Goal: Task Accomplishment & Management: Use online tool/utility

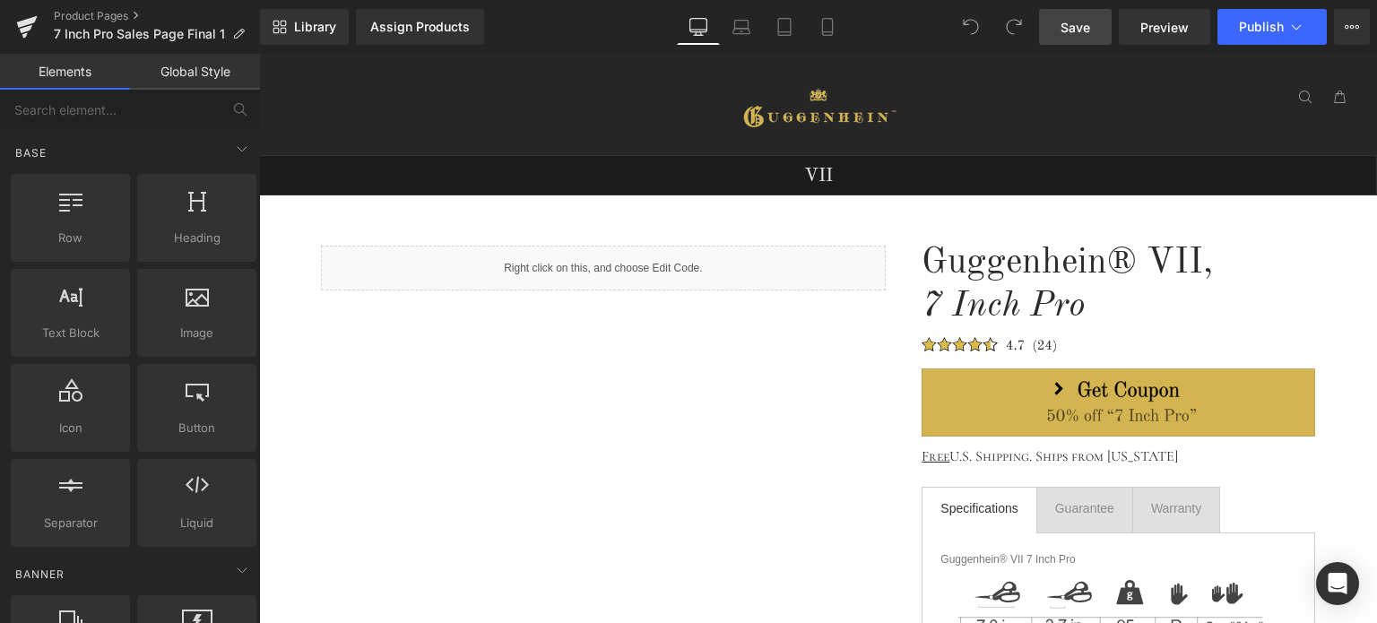
click at [1076, 30] on span "Save" at bounding box center [1075, 27] width 30 height 19
click at [1078, 31] on span "Save" at bounding box center [1075, 27] width 30 height 19
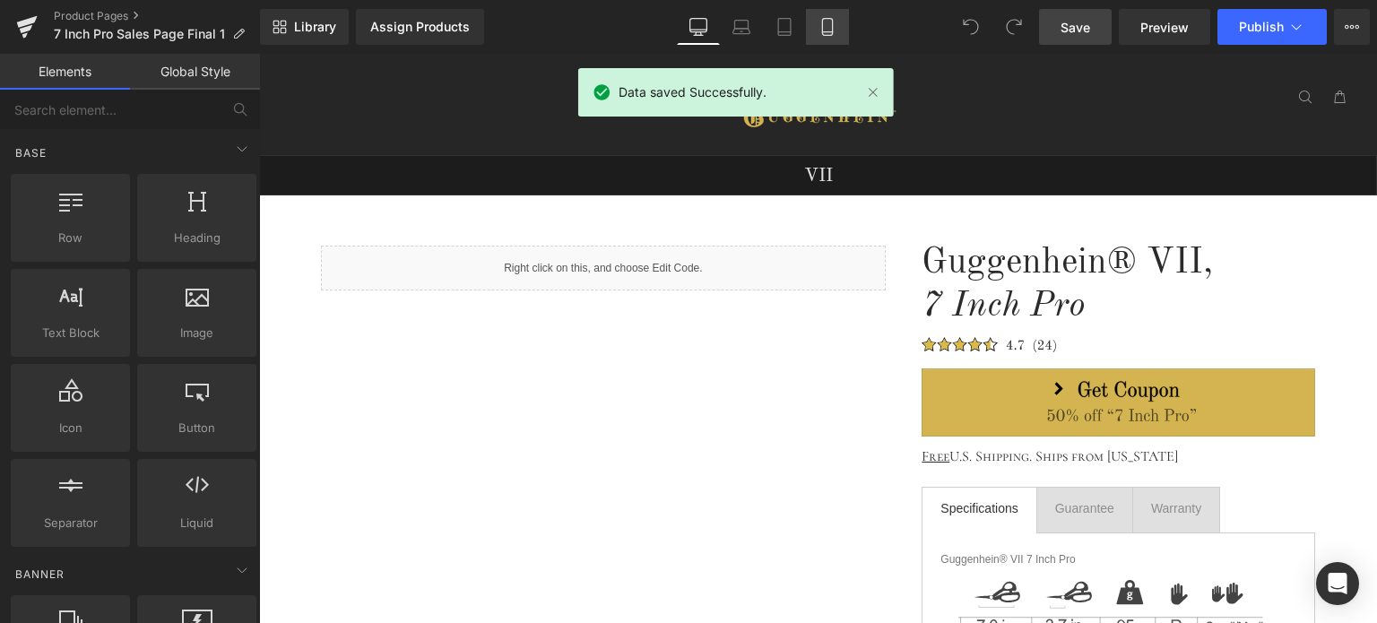
click at [825, 28] on icon at bounding box center [827, 27] width 18 height 18
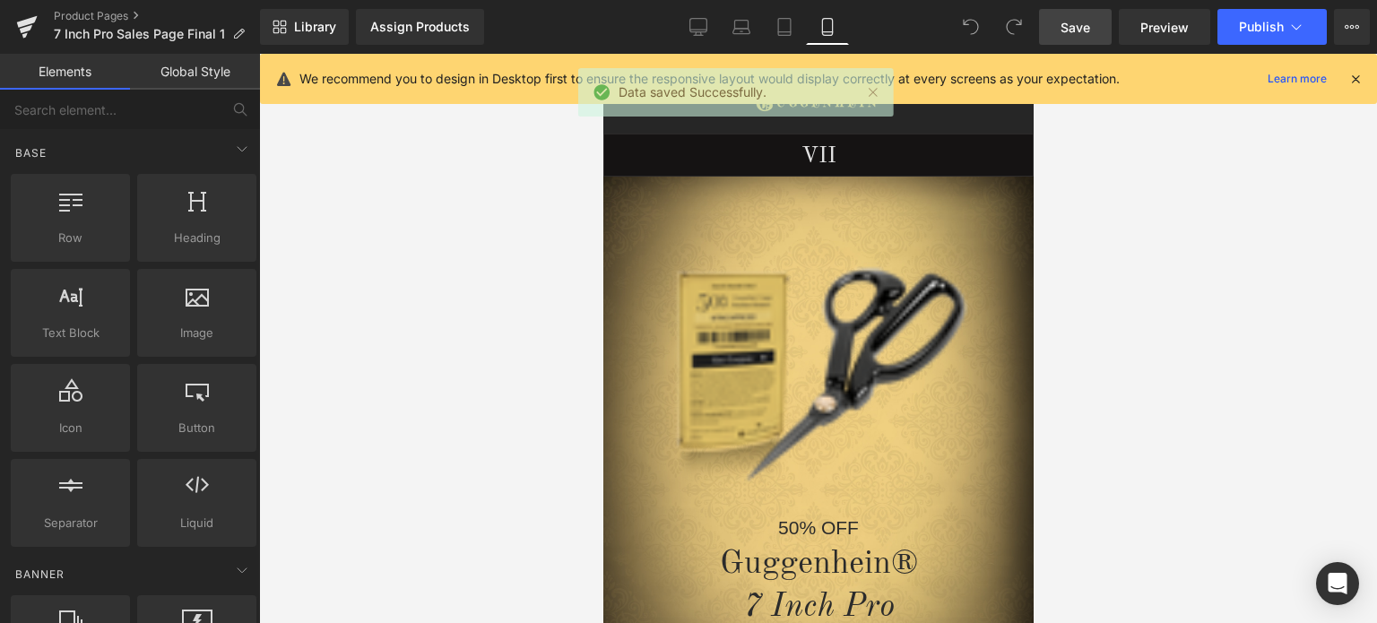
click at [1359, 74] on icon at bounding box center [1355, 79] width 16 height 16
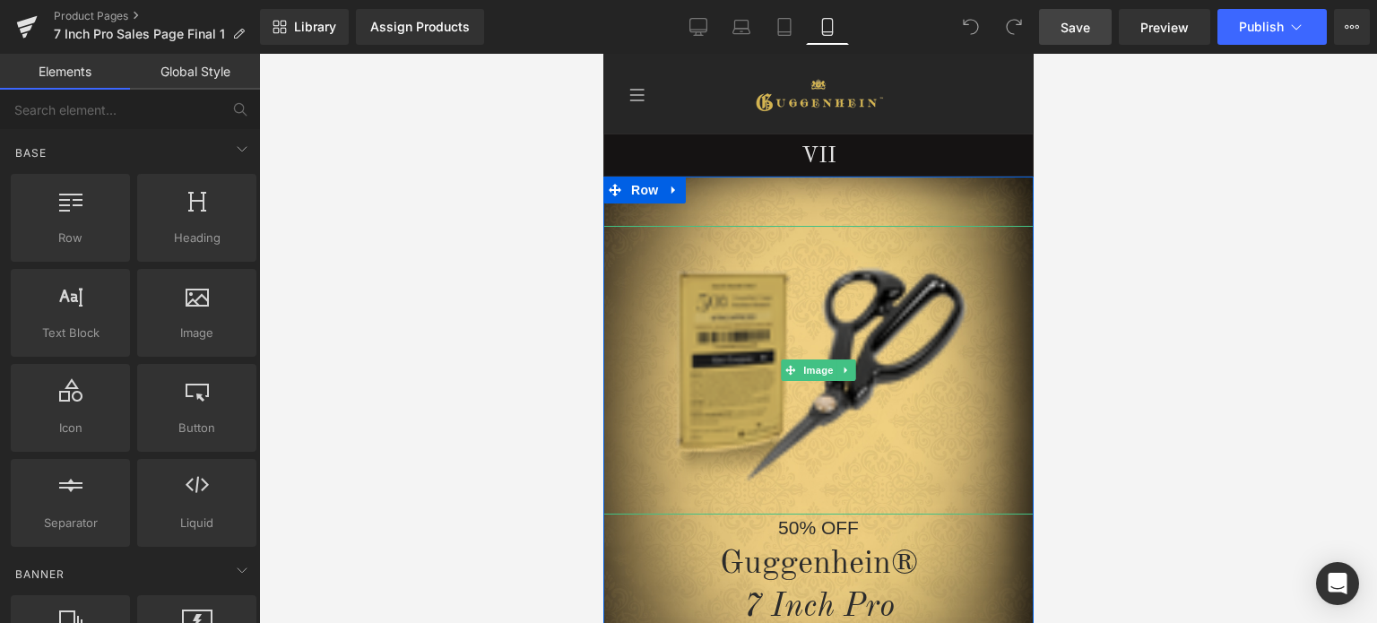
scroll to position [627, 0]
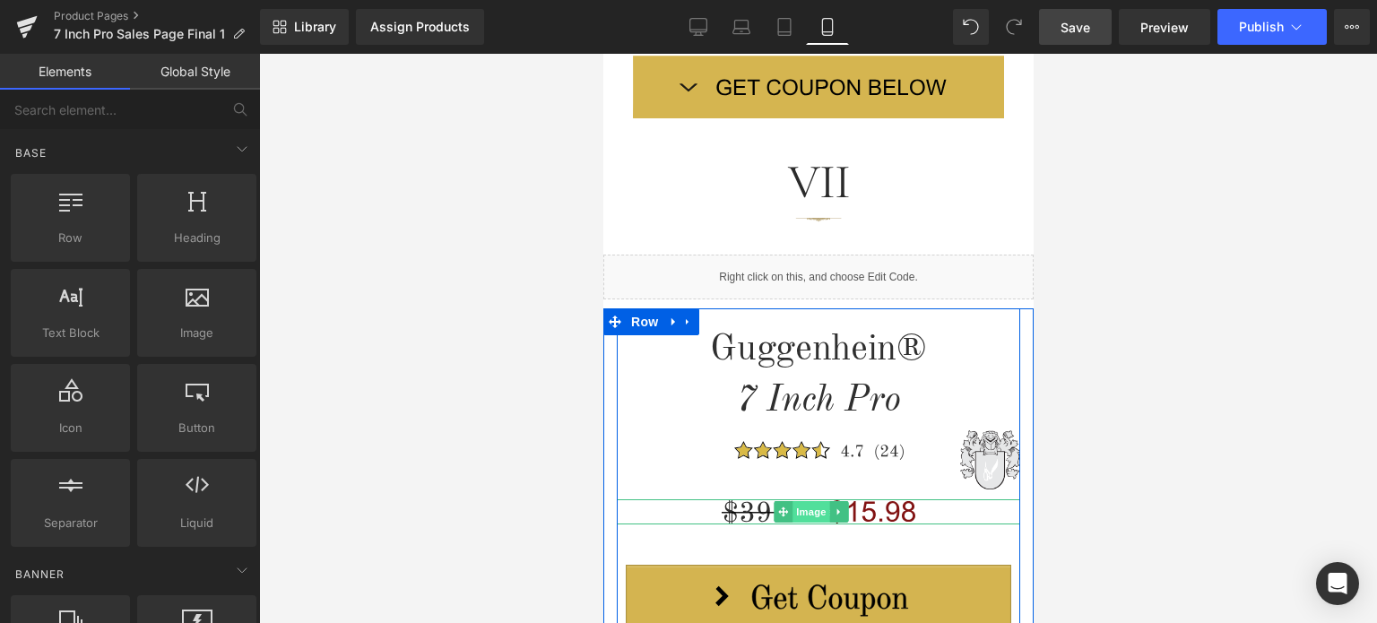
click at [810, 510] on span "Image" at bounding box center [811, 512] width 38 height 22
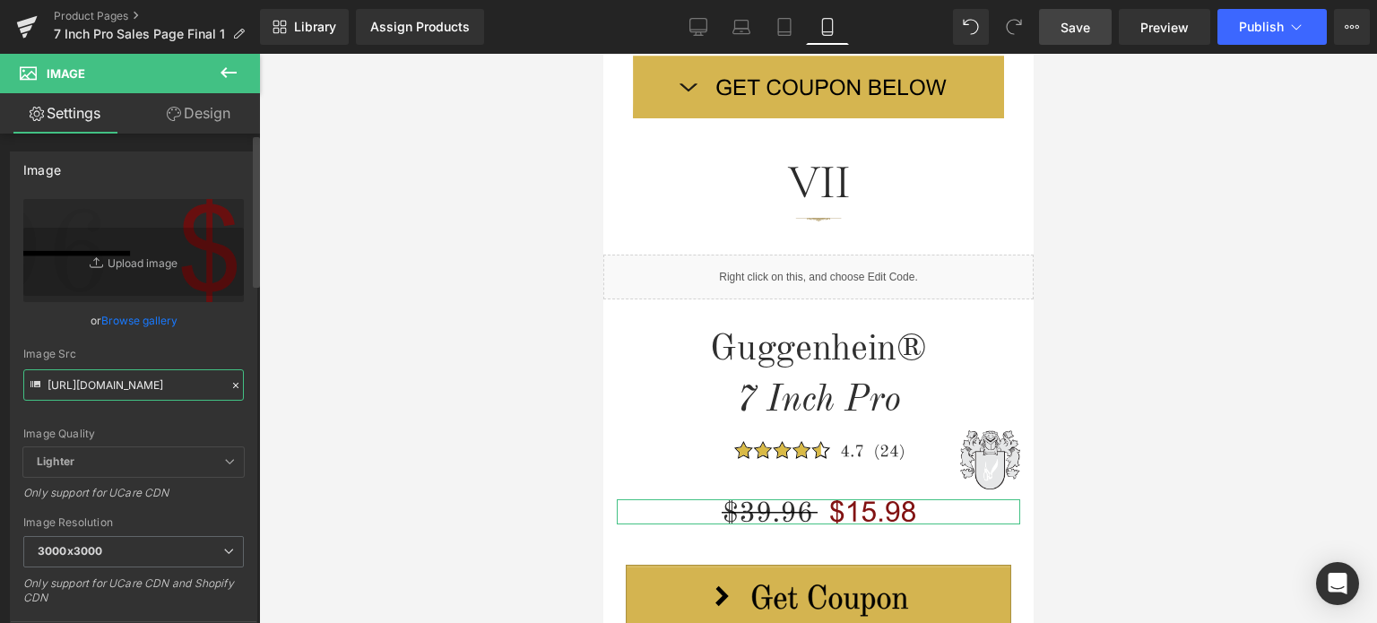
click at [129, 386] on input "[URL][DOMAIN_NAME]" at bounding box center [133, 384] width 220 height 31
click at [237, 428] on div "[URL][DOMAIN_NAME] Replace Image Upload image or Browse gallery Image Src [URL]…" at bounding box center [134, 431] width 246 height 464
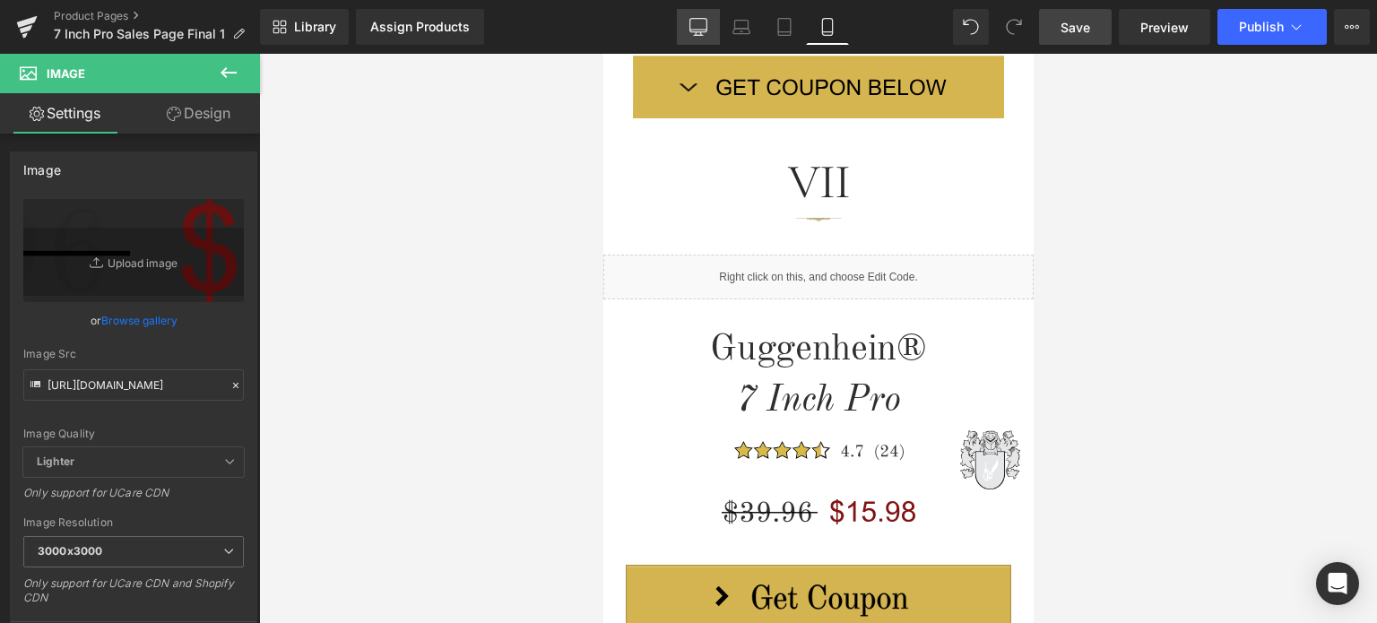
click at [696, 21] on icon at bounding box center [698, 27] width 18 height 18
type input "auto"
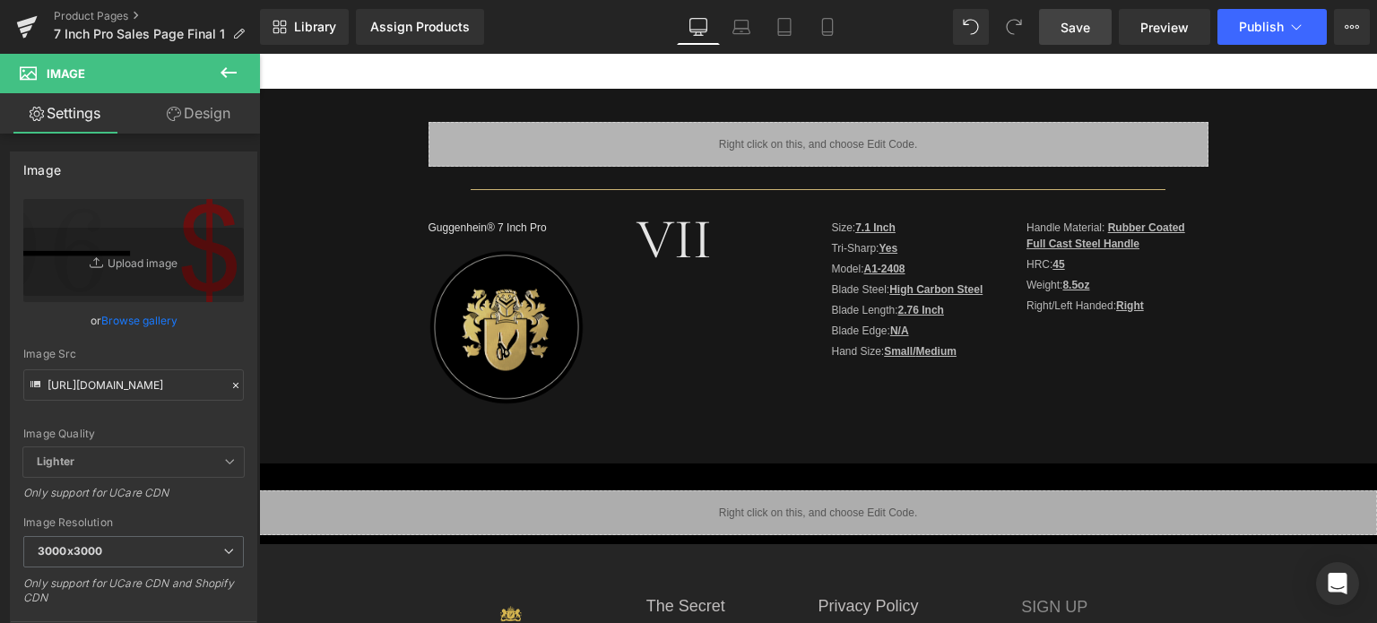
scroll to position [0, 0]
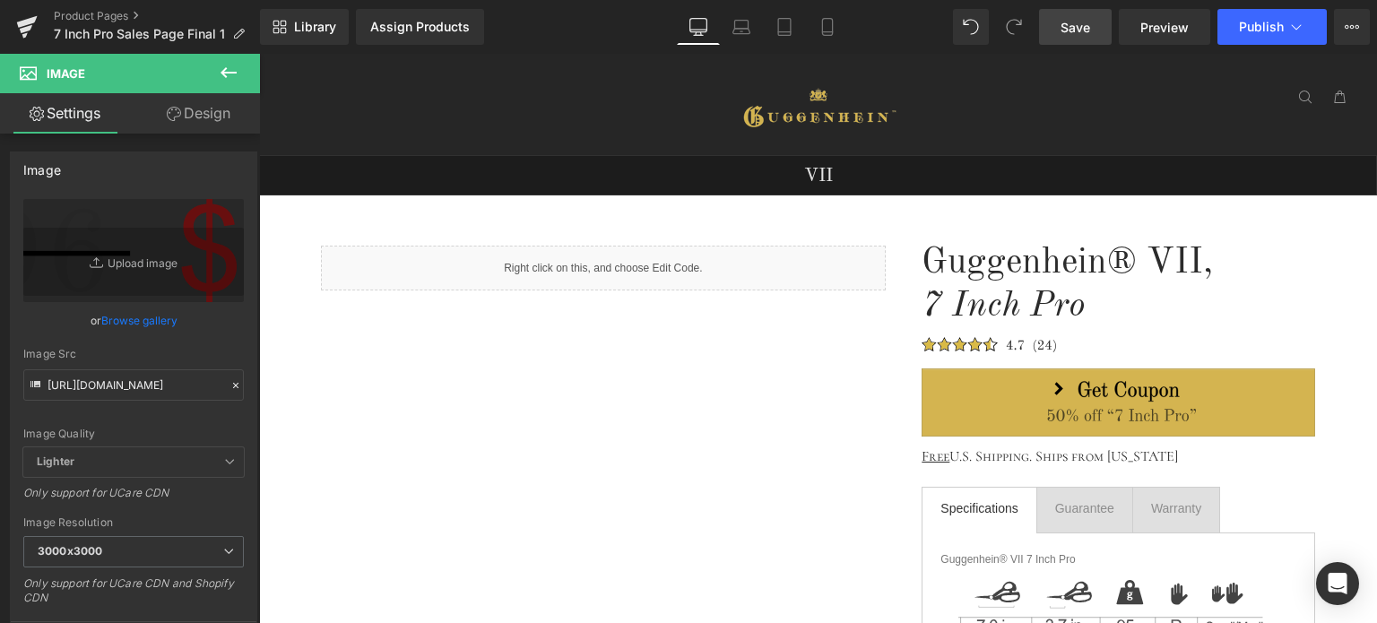
click at [234, 71] on icon at bounding box center [229, 73] width 22 height 22
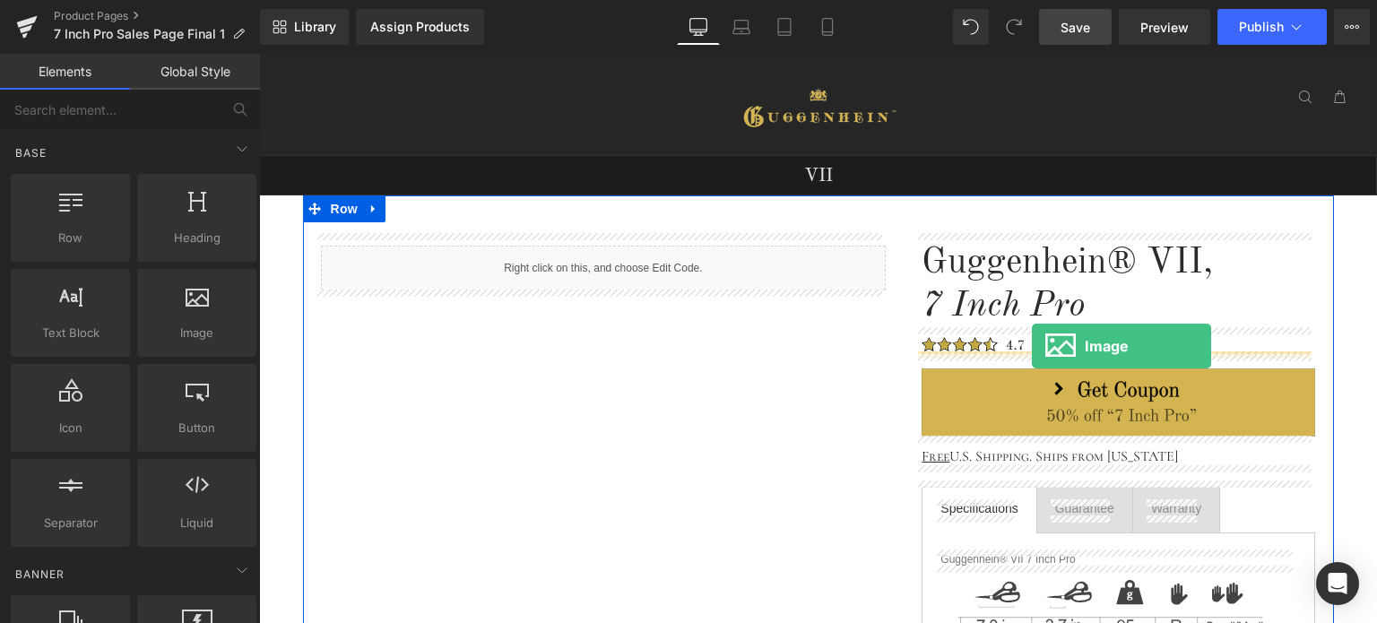
drag, startPoint x: 455, startPoint y: 376, endPoint x: 1032, endPoint y: 346, distance: 577.1
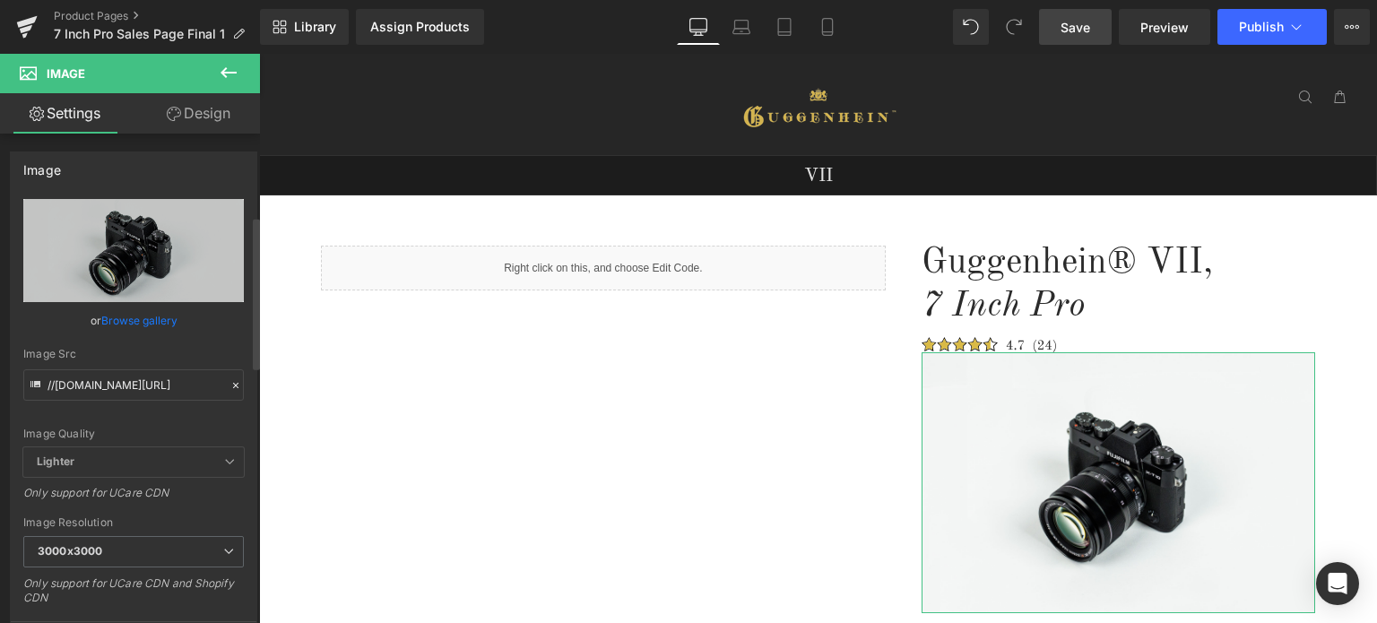
scroll to position [448, 0]
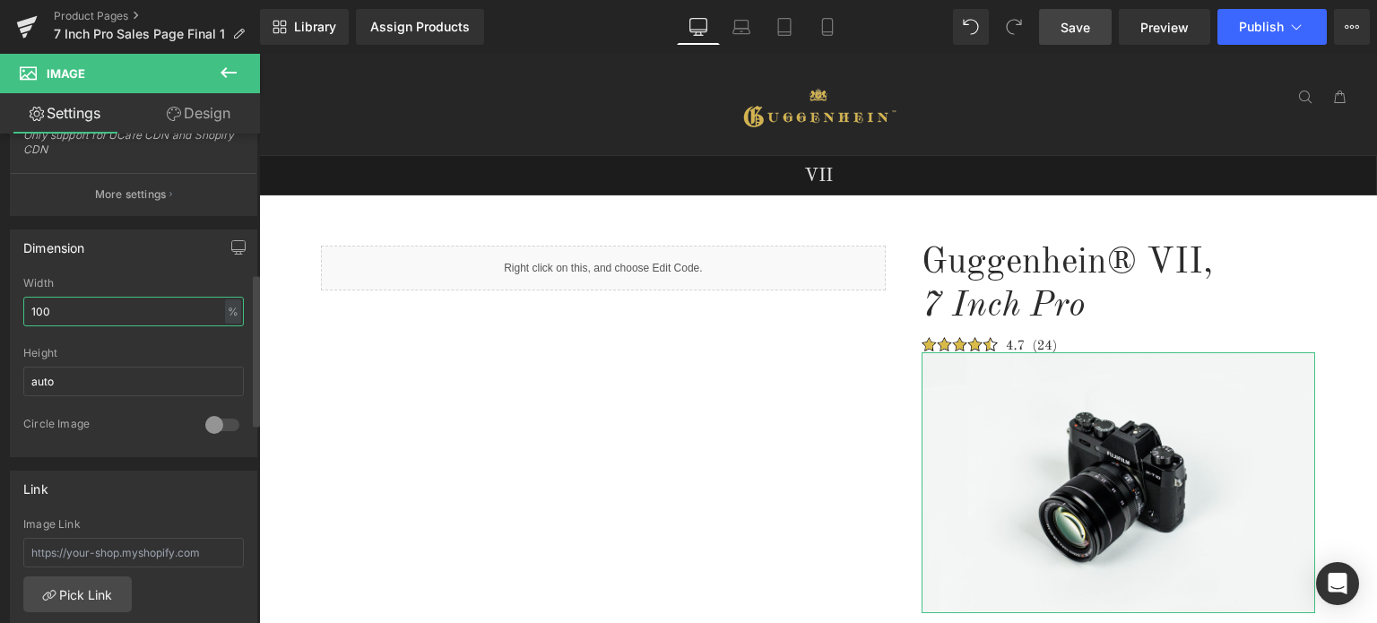
drag, startPoint x: 63, startPoint y: 309, endPoint x: 21, endPoint y: 312, distance: 42.2
click at [21, 312] on div "100% Width 100 % % px auto Height auto 0 Circle Image" at bounding box center [134, 366] width 246 height 179
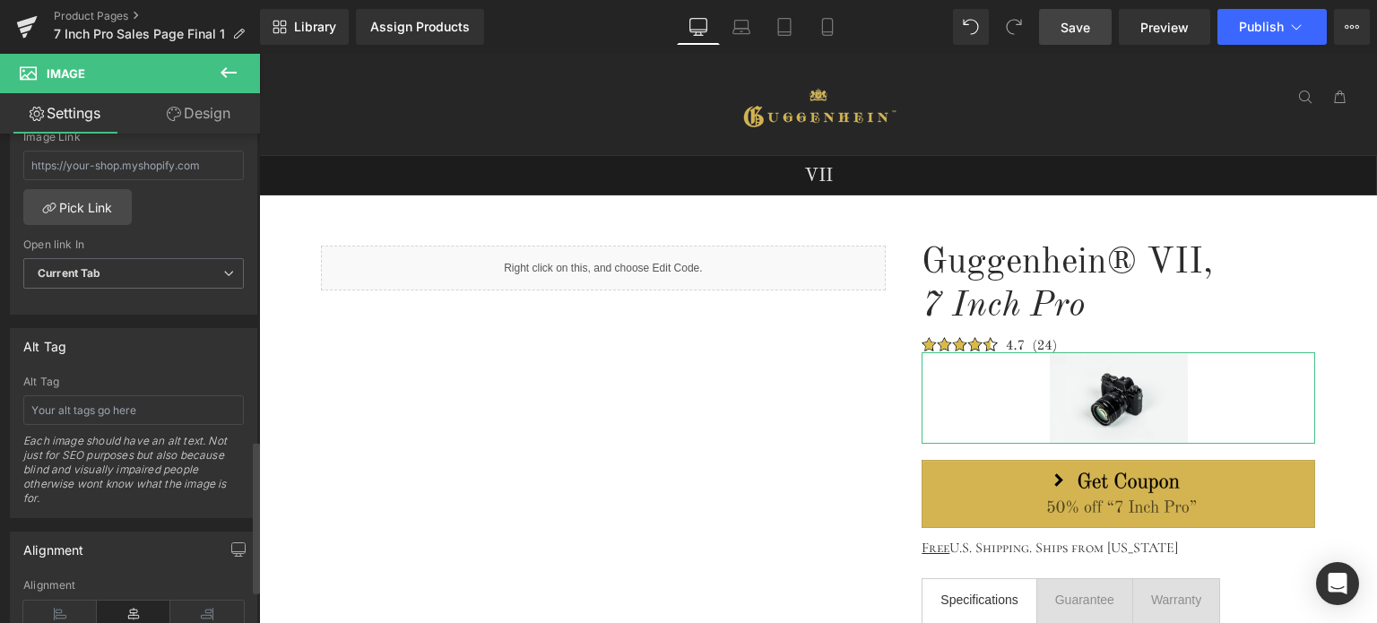
scroll to position [986, 0]
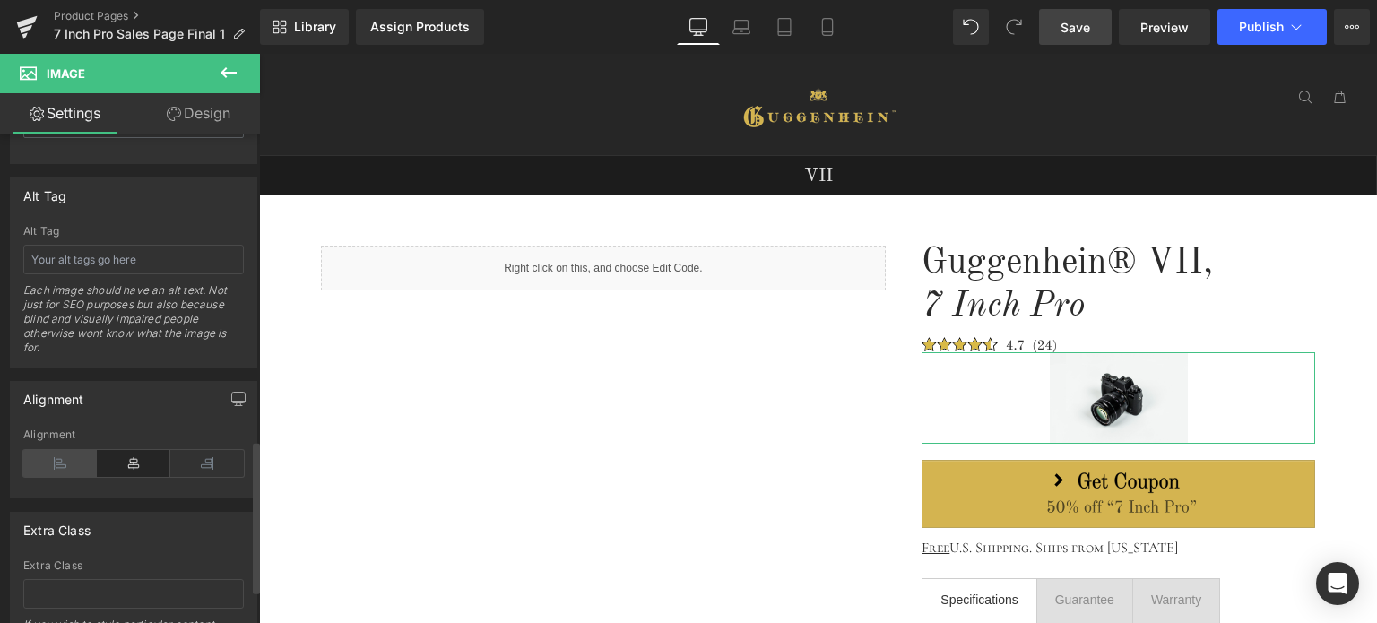
type input "35"
click at [65, 456] on icon at bounding box center [59, 463] width 73 height 27
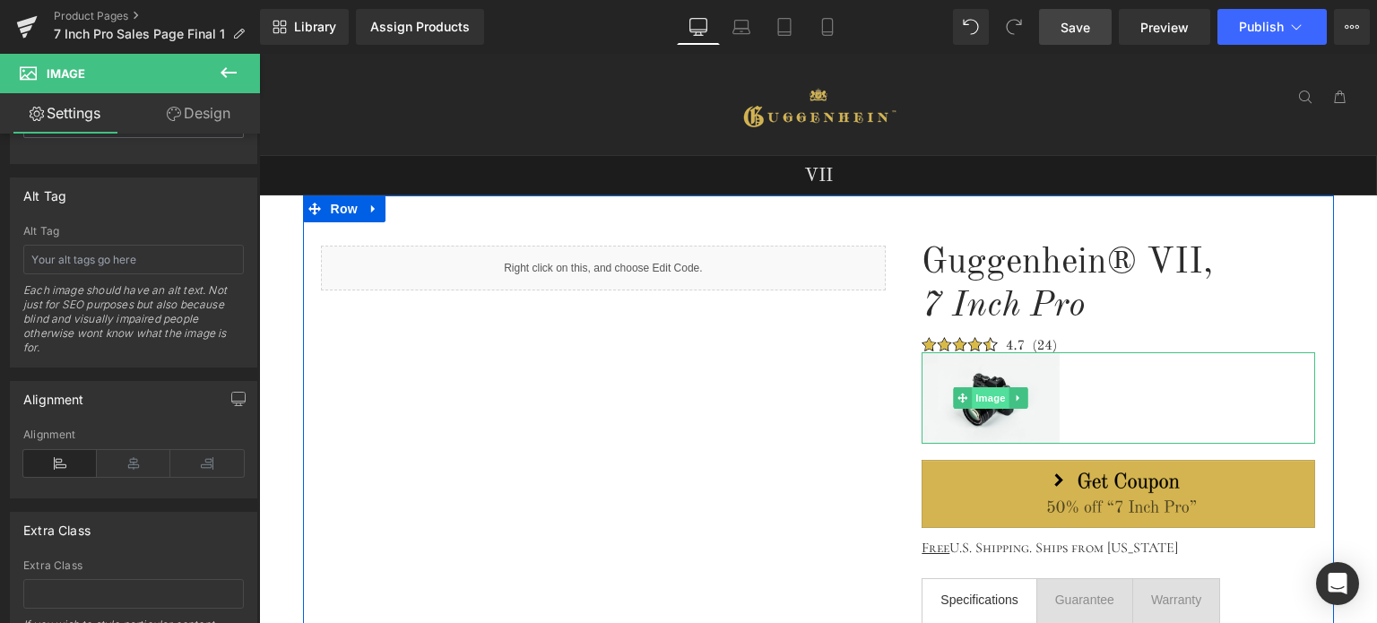
click at [988, 399] on span "Image" at bounding box center [991, 398] width 38 height 22
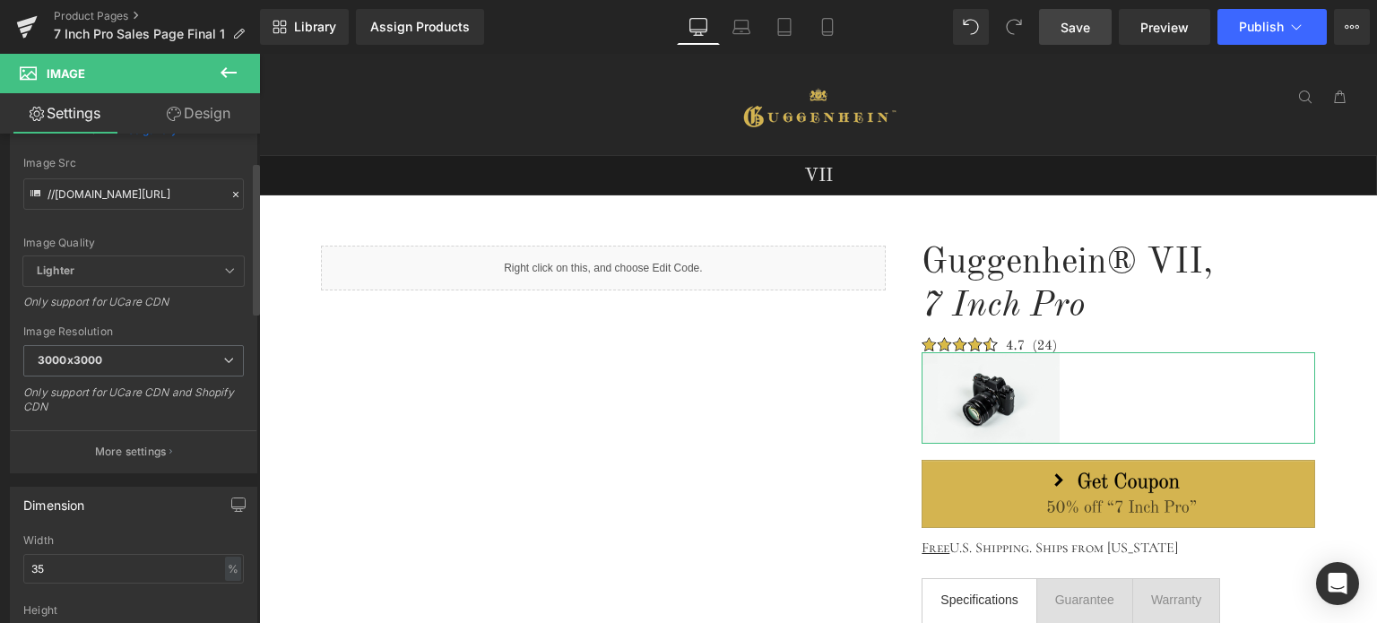
scroll to position [90, 0]
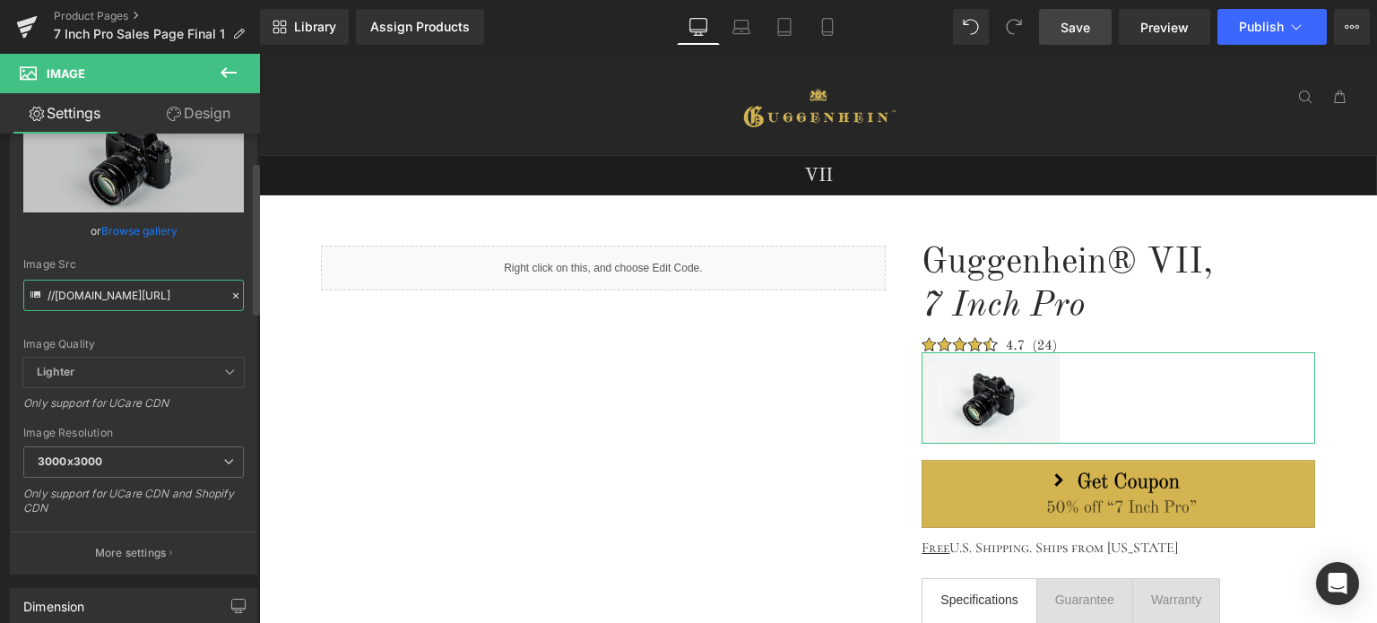
click at [119, 288] on input "//[DOMAIN_NAME][URL]" at bounding box center [133, 295] width 220 height 31
paste input "[URL][DOMAIN_NAME]"
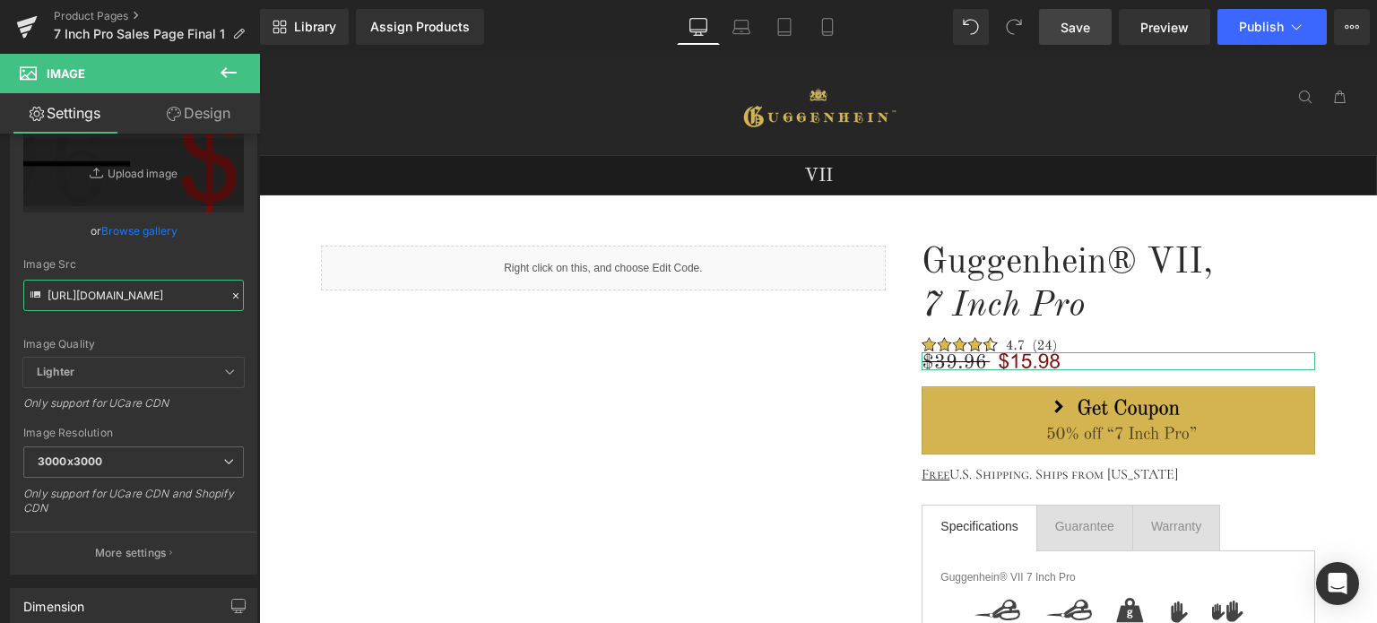
type input "[URL][DOMAIN_NAME]"
drag, startPoint x: 203, startPoint y: 117, endPoint x: 82, endPoint y: 207, distance: 150.4
click at [203, 117] on link "Design" at bounding box center [199, 113] width 130 height 40
click at [0, 0] on div "Spacing" at bounding box center [0, 0] width 0 height 0
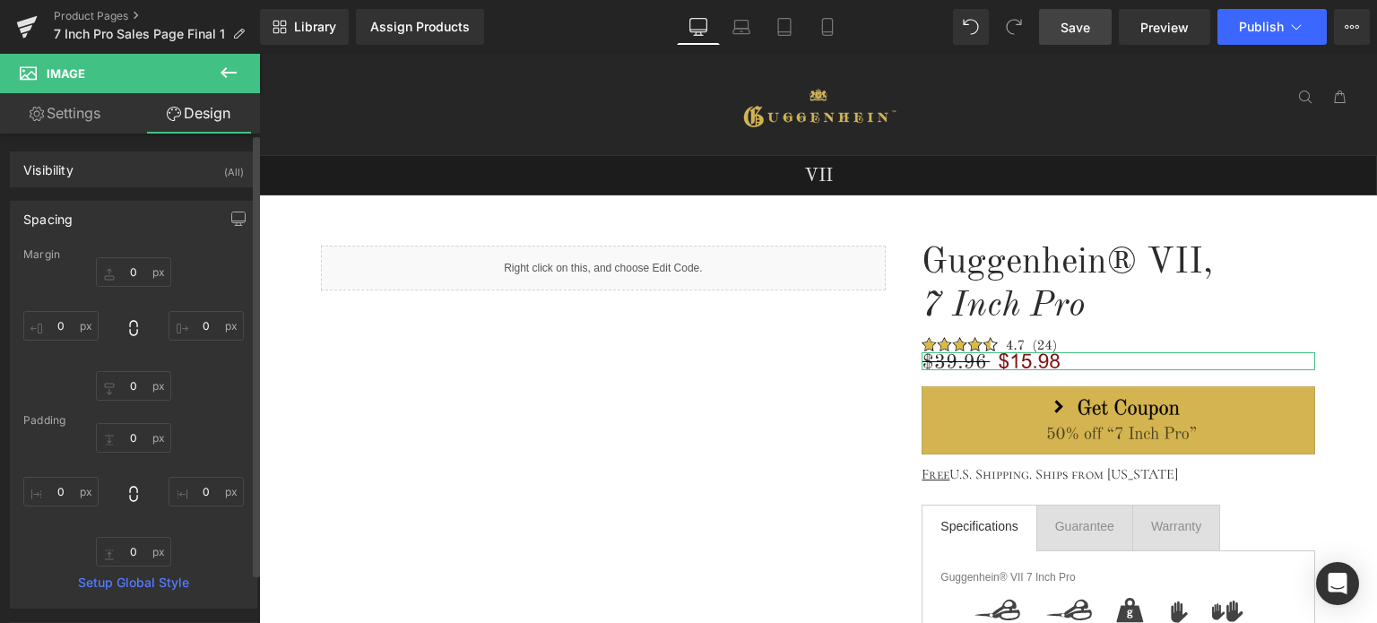
type input "0"
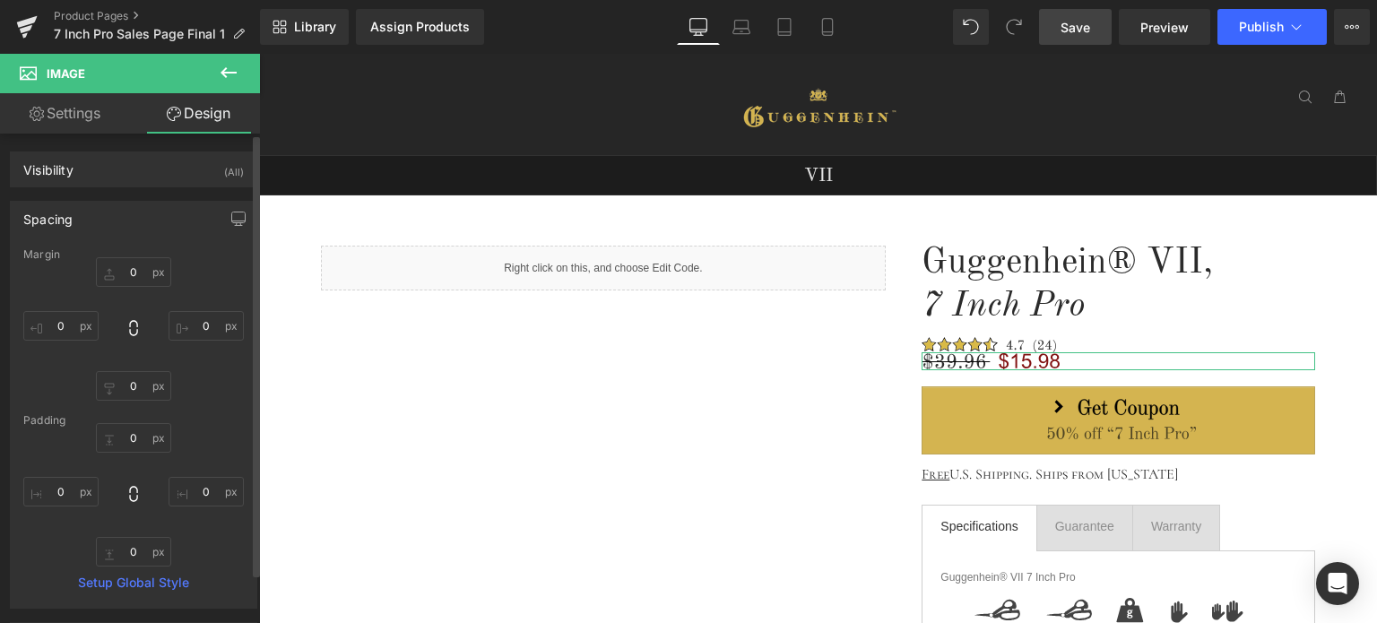
type input "0"
click at [135, 270] on input "0" at bounding box center [133, 272] width 75 height 30
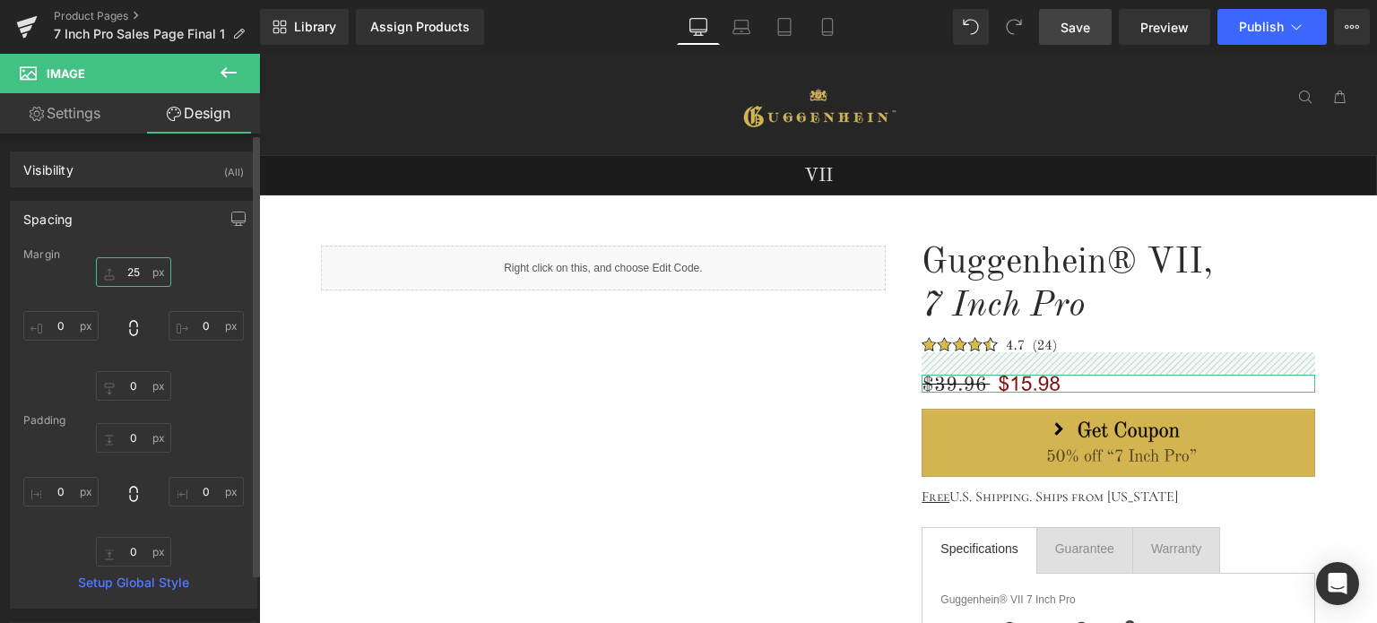
drag, startPoint x: 133, startPoint y: 272, endPoint x: 123, endPoint y: 272, distance: 9.9
click at [123, 272] on input "25" at bounding box center [133, 272] width 75 height 30
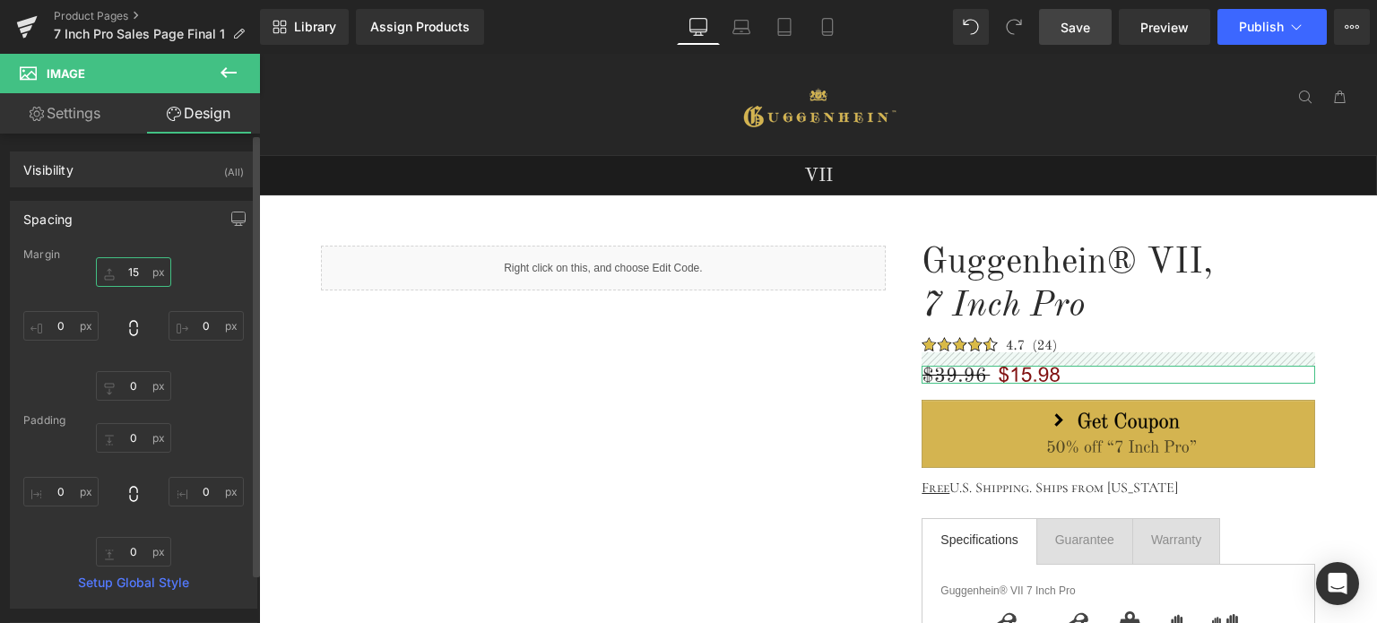
click at [129, 270] on input "15" at bounding box center [133, 272] width 75 height 30
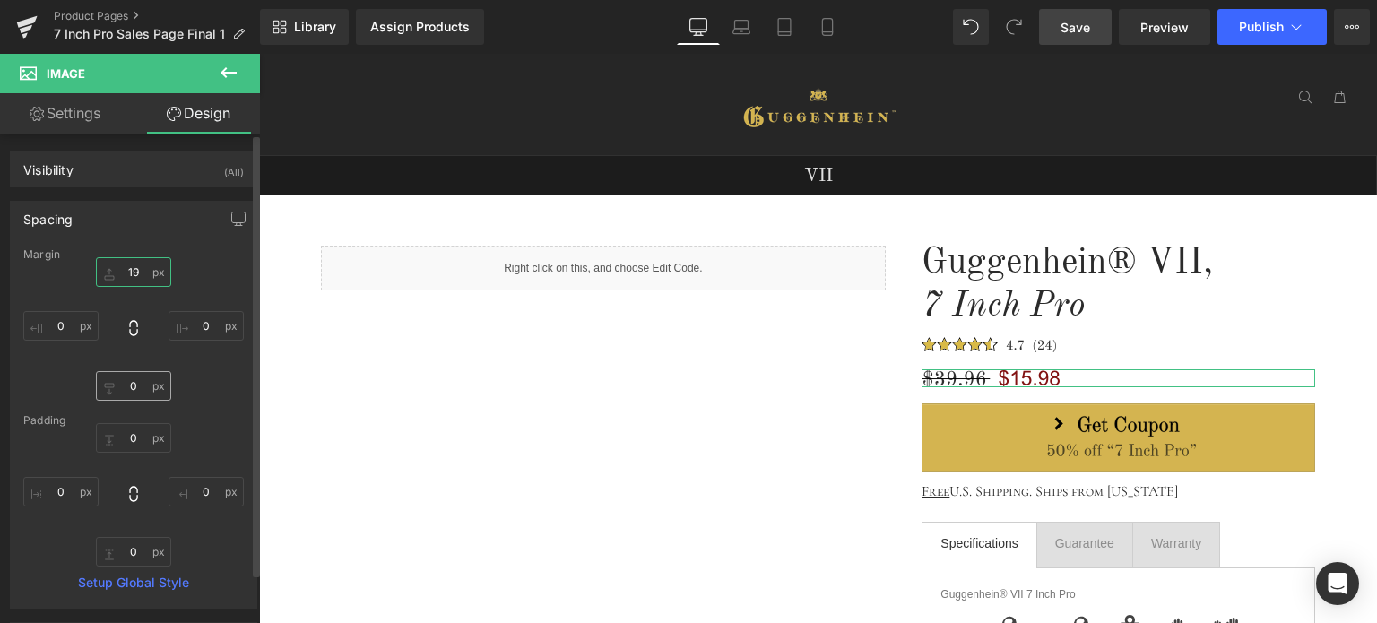
type input "19"
click at [135, 391] on input "0" at bounding box center [133, 386] width 75 height 30
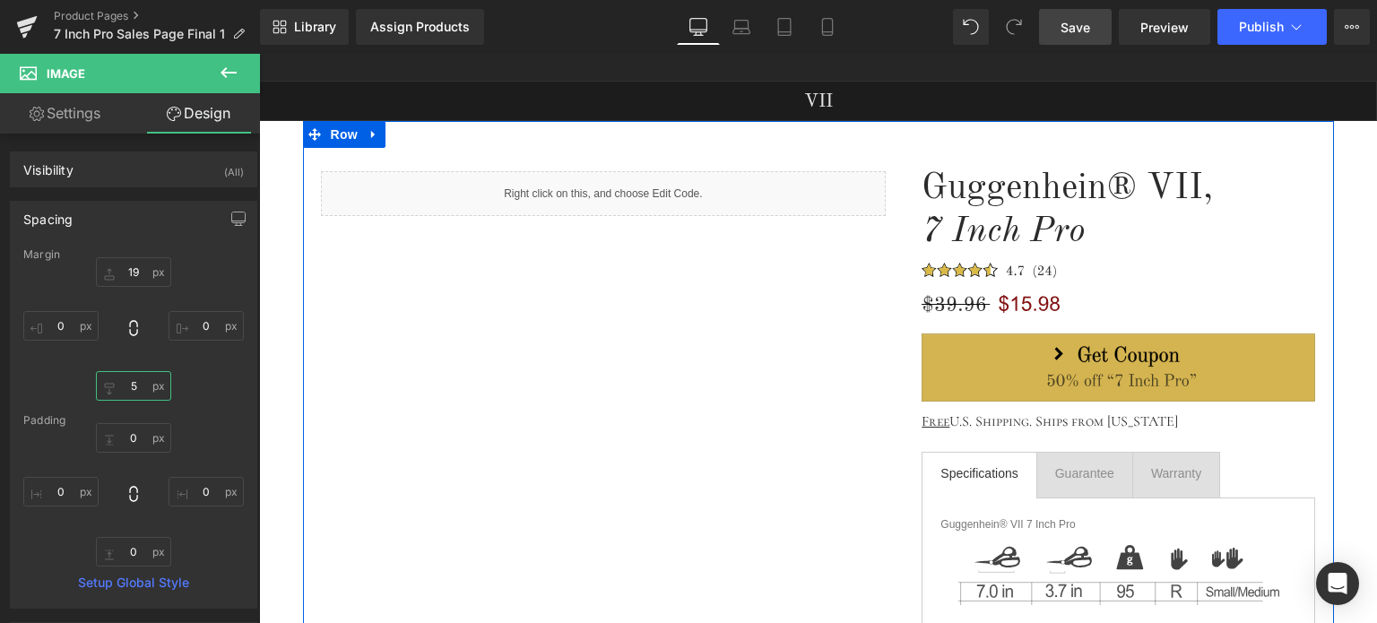
scroll to position [90, 0]
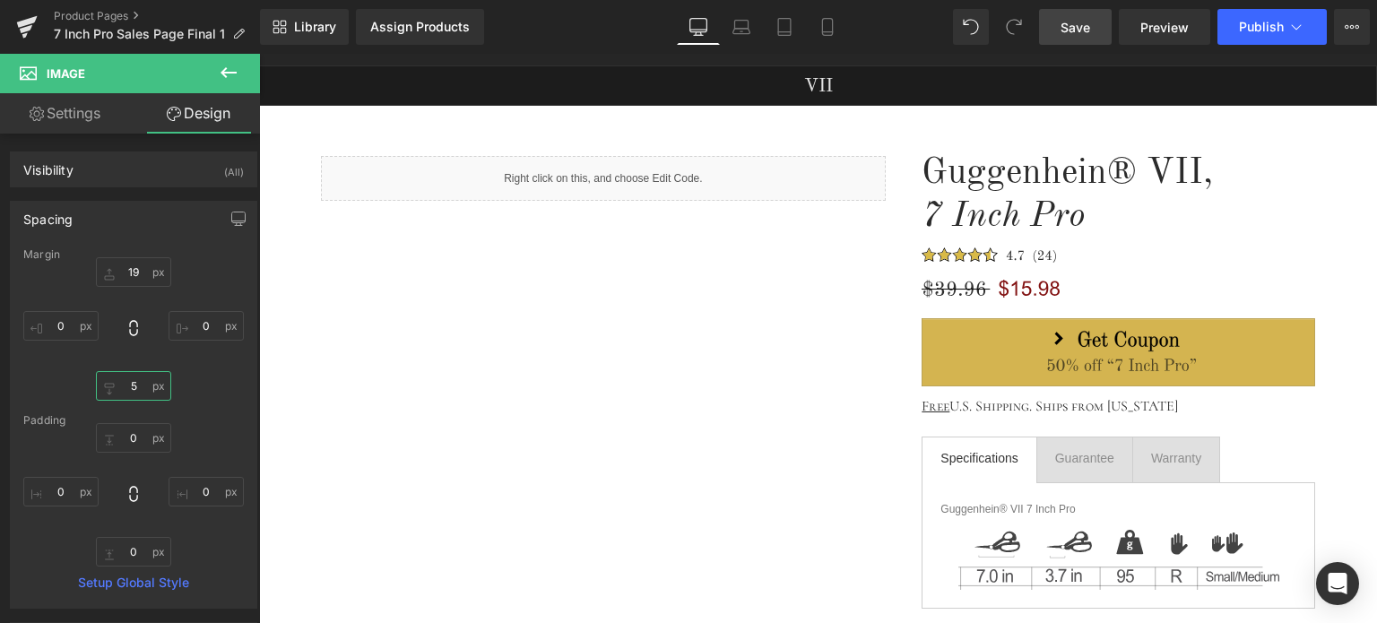
type input "5"
click at [1076, 25] on span "Save" at bounding box center [1075, 27] width 30 height 19
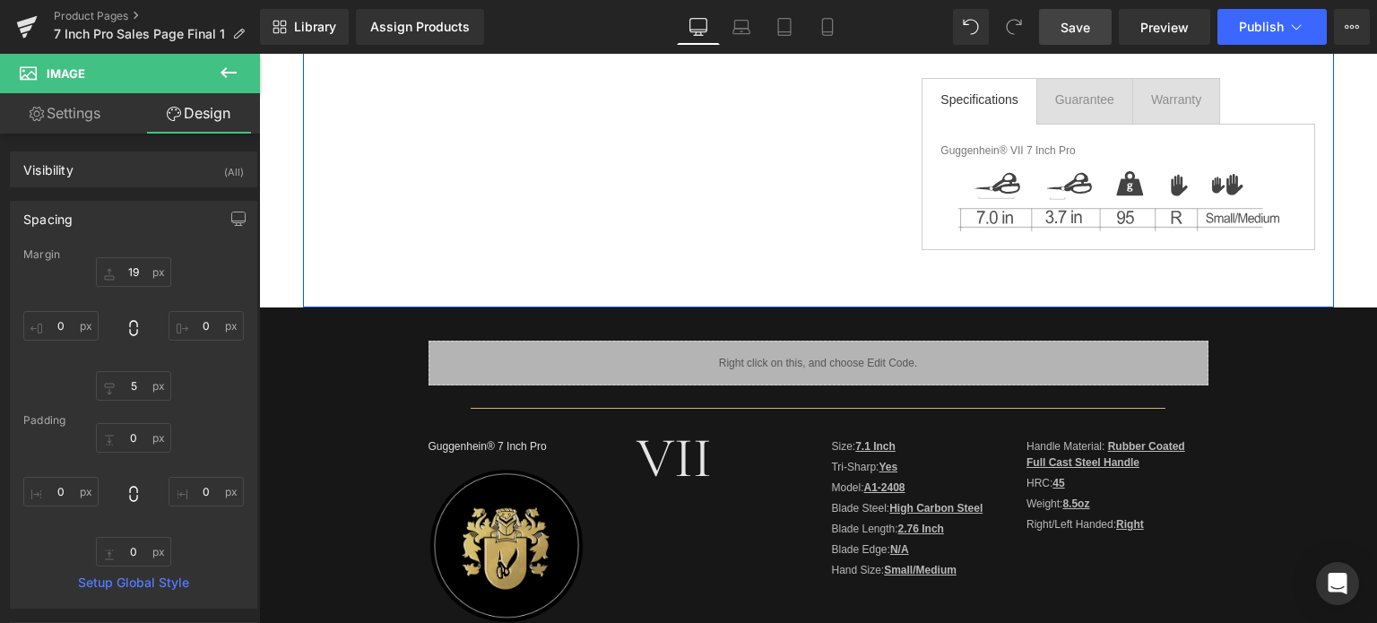
scroll to position [0, 0]
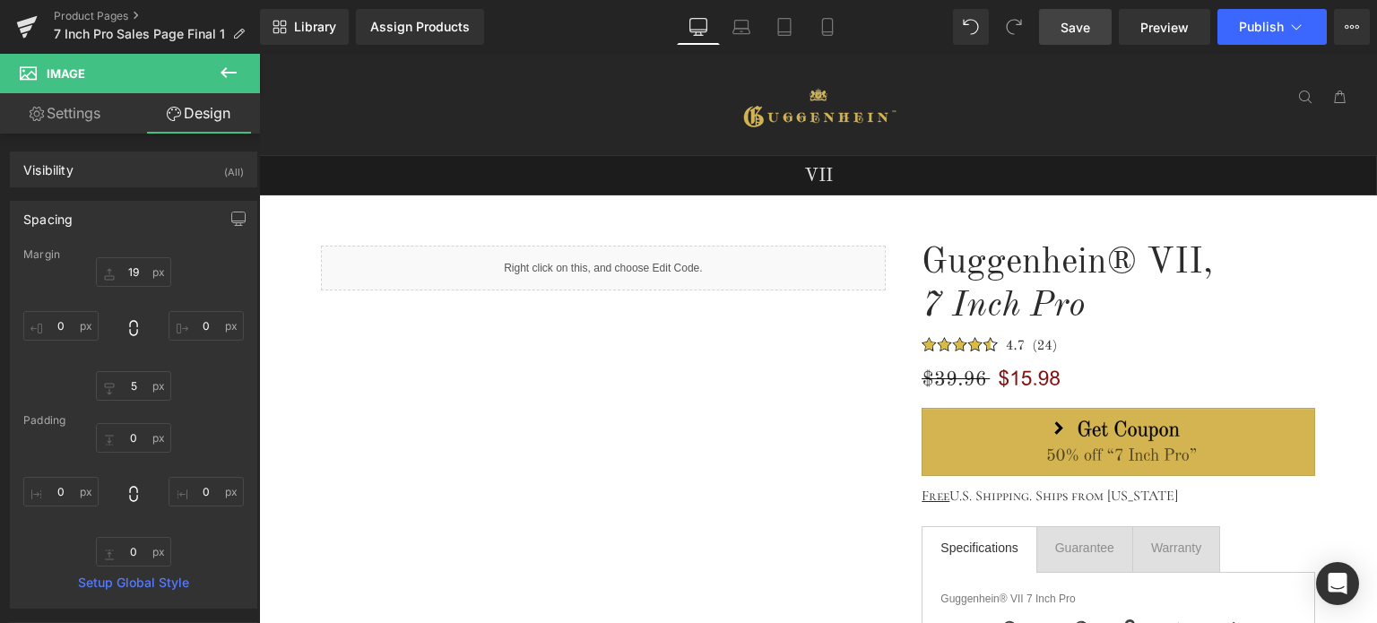
click at [1076, 26] on span "Save" at bounding box center [1075, 27] width 30 height 19
click at [1083, 23] on span "Save" at bounding box center [1075, 27] width 30 height 19
click at [1078, 30] on span "Save" at bounding box center [1075, 27] width 30 height 19
click at [91, 15] on link "Product Pages" at bounding box center [157, 16] width 206 height 14
